Goal: Task Accomplishment & Management: Use online tool/utility

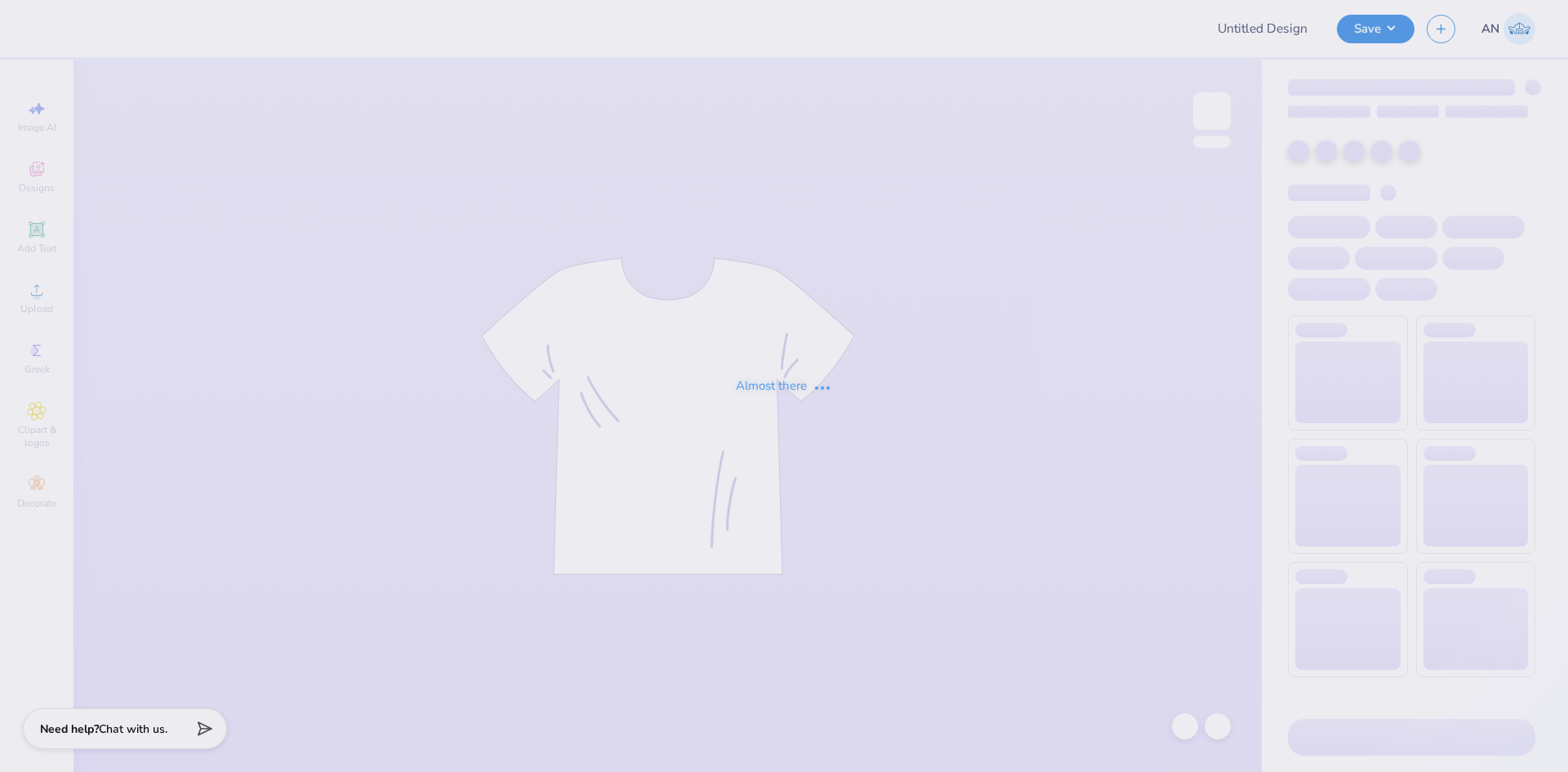
type input "GAMEDAY T-SHIRTS FOR SIGMA CHI"
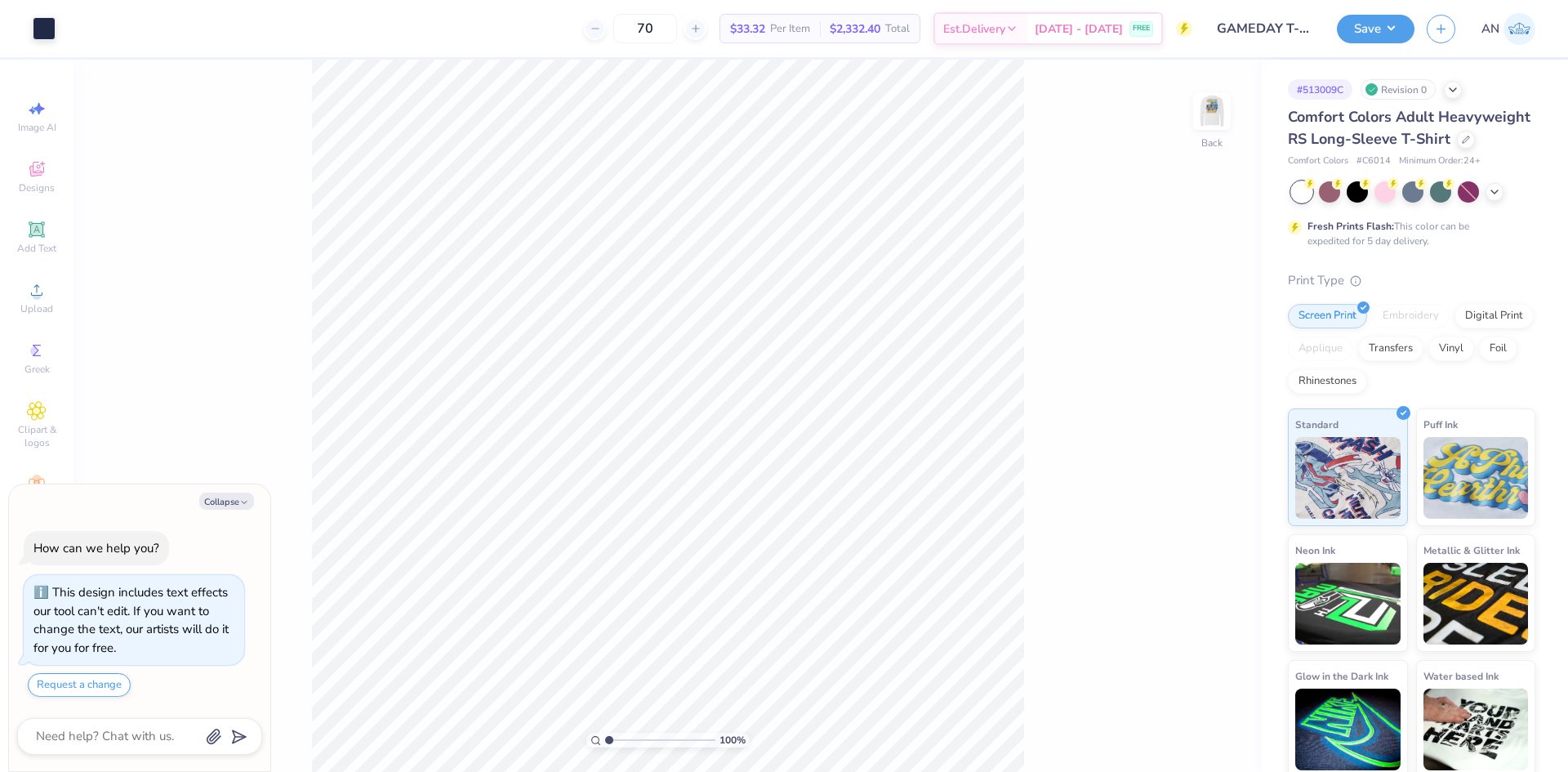
drag, startPoint x: 1207, startPoint y: 123, endPoint x: 148, endPoint y: 1, distance: 1066.0
click at [1207, 122] on img at bounding box center [1211, 111] width 33 height 33
type textarea "x"
type input "2.22643191709162"
type textarea "x"
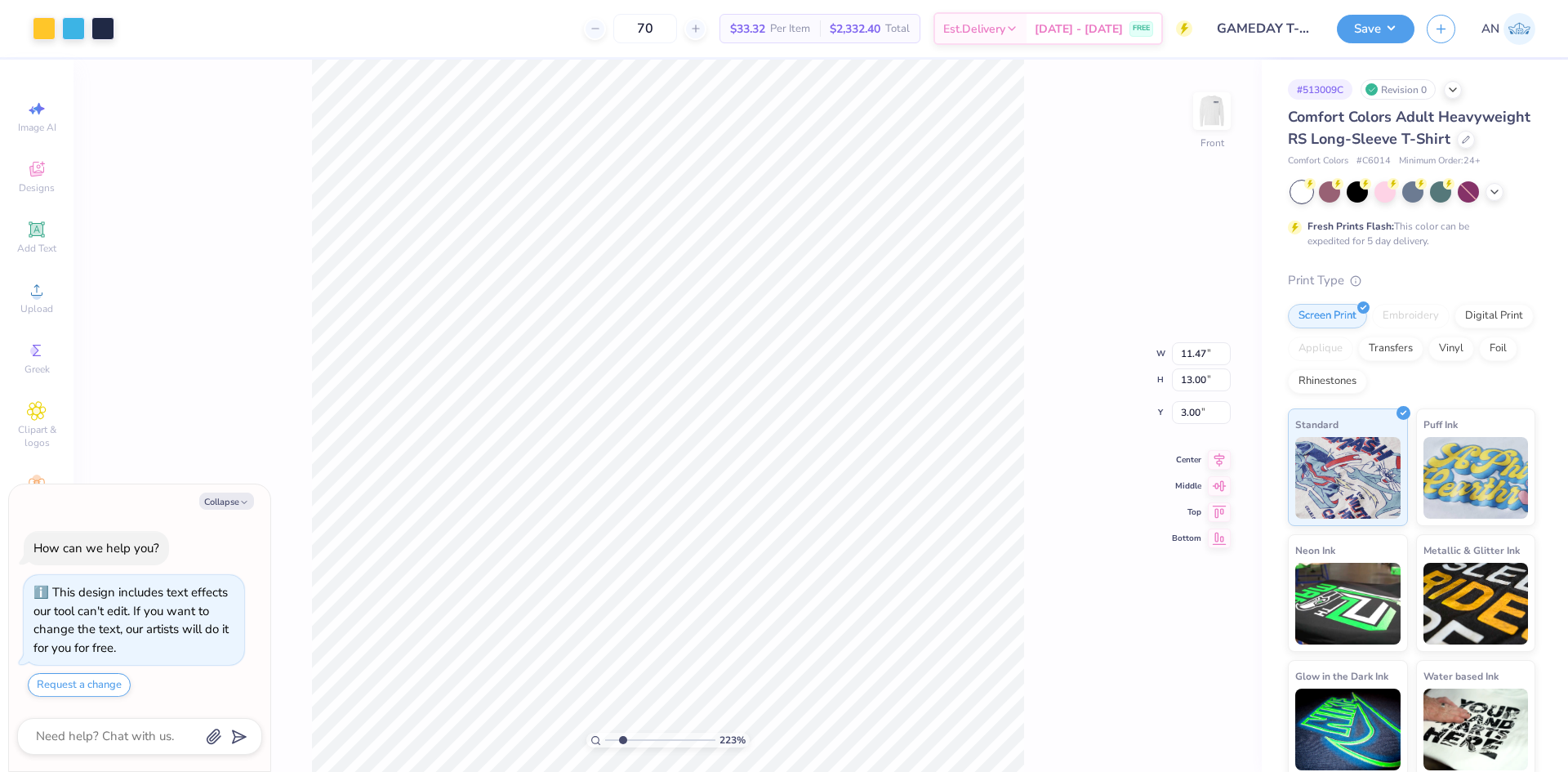
type input "2.22643191709162"
type textarea "x"
type input "2.22643191709162"
type input "6.82"
type input "0.37"
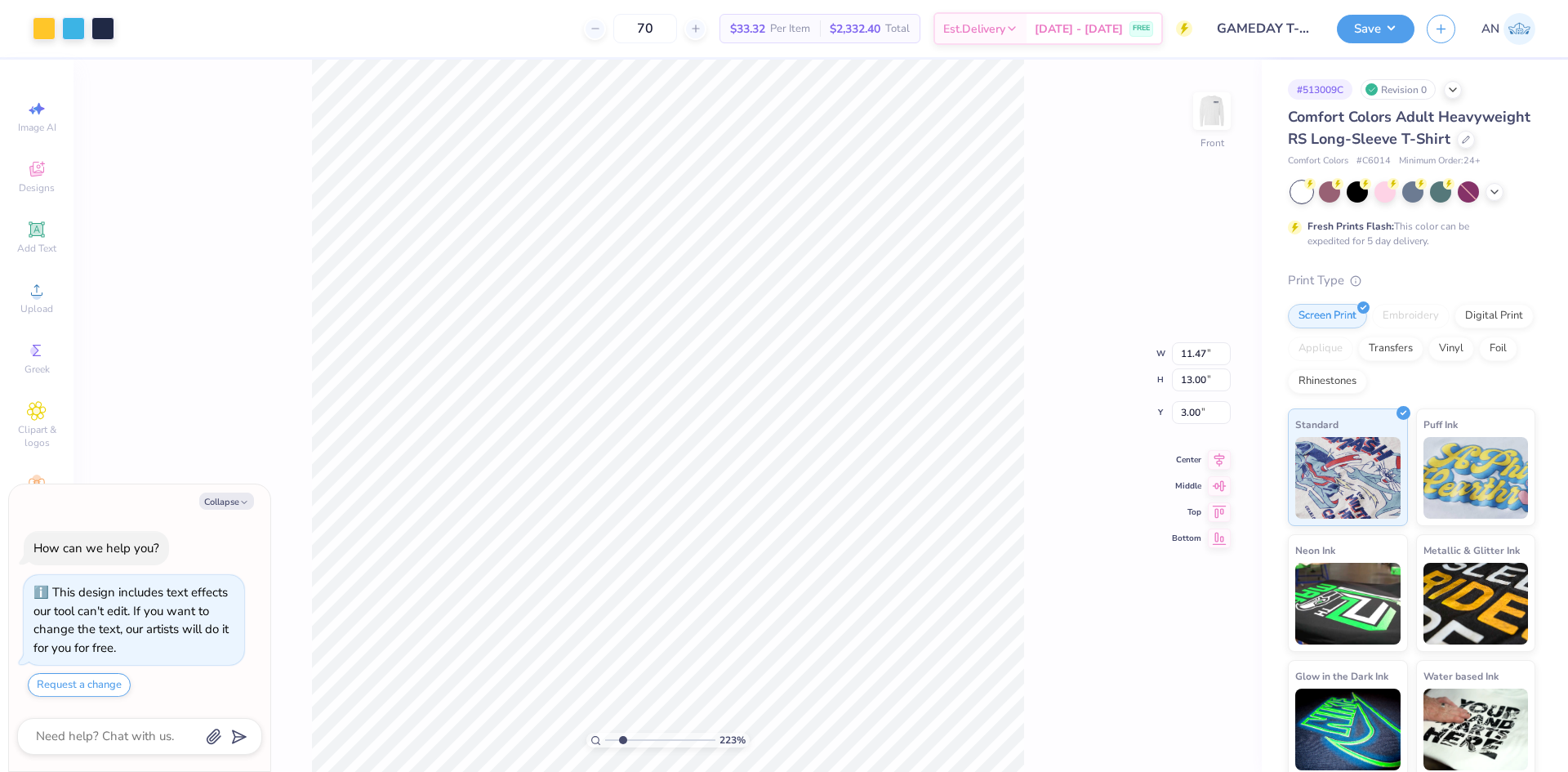
type input "2.40"
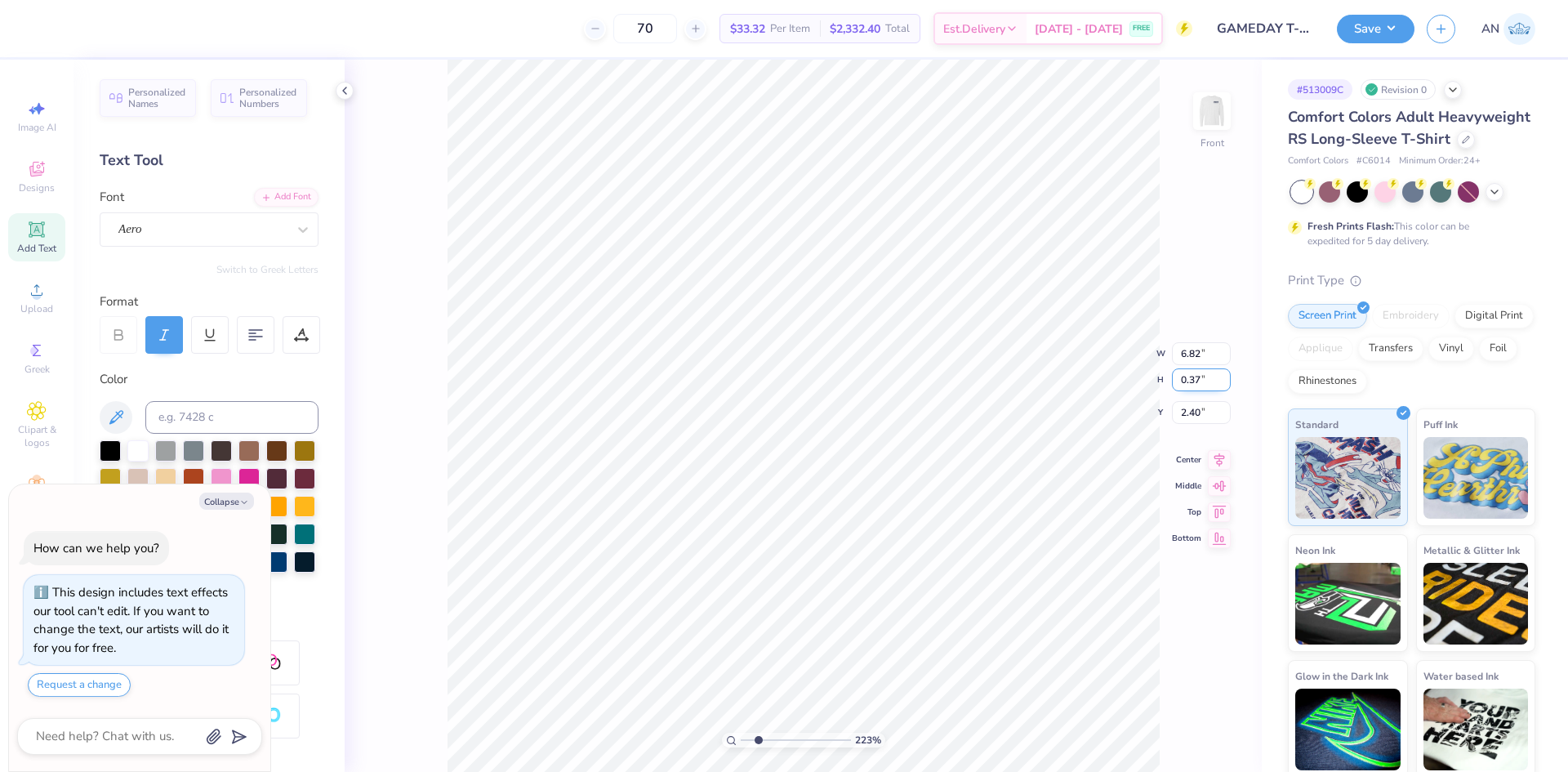
type textarea "x"
type input "2.22643191709162"
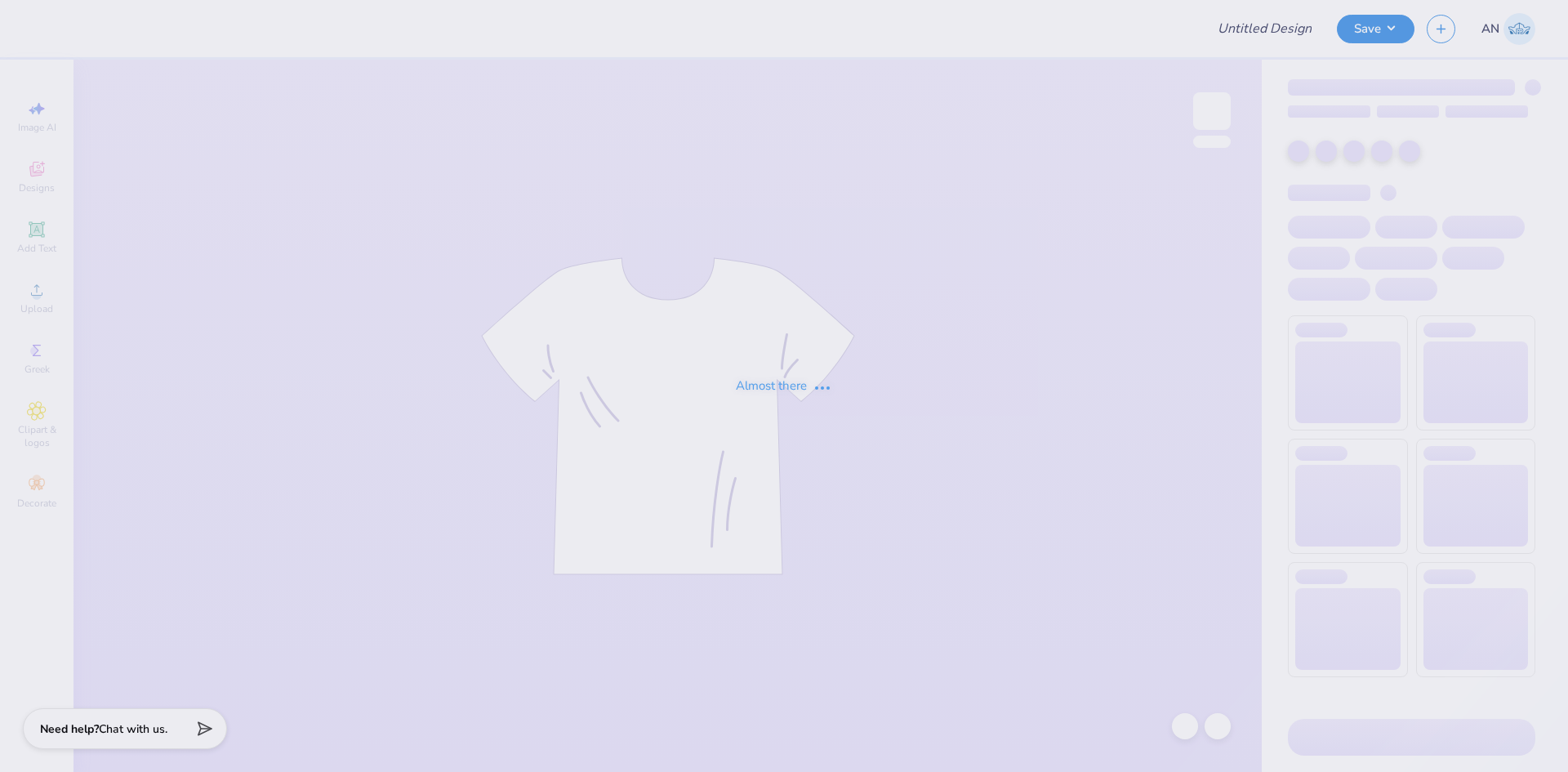
type input "GAMEDAY T-SHIRTS FOR SIGMA CHI"
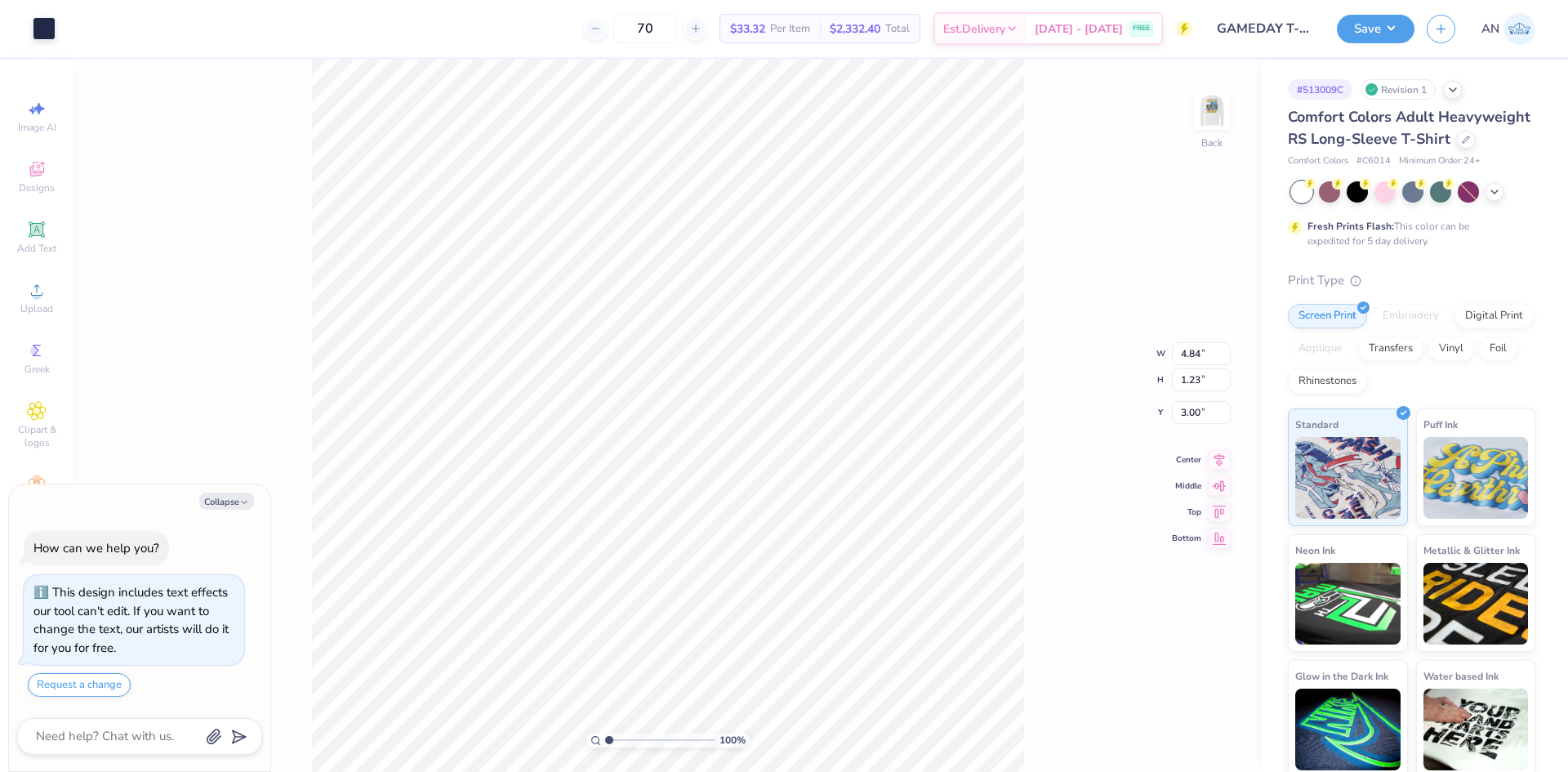
type textarea "x"
